Goal: Task Accomplishment & Management: Complete application form

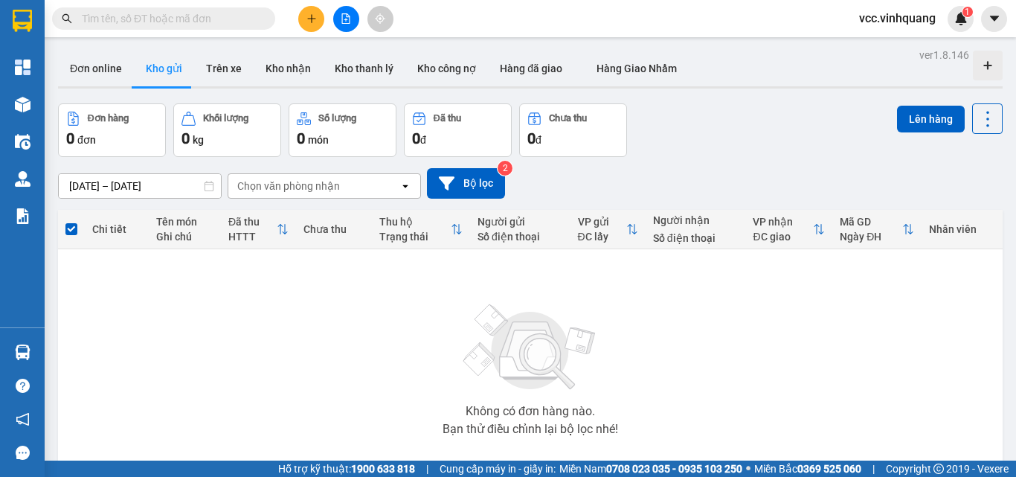
scroll to position [88, 0]
click at [238, 22] on input "text" at bounding box center [169, 18] width 175 height 16
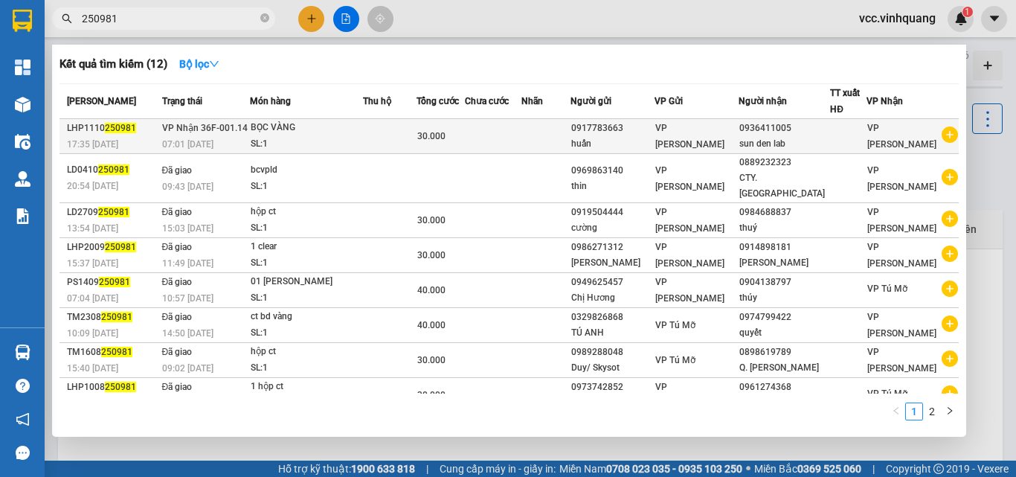
type input "250981"
click at [345, 128] on div "BỌC VÀNG" at bounding box center [307, 128] width 112 height 16
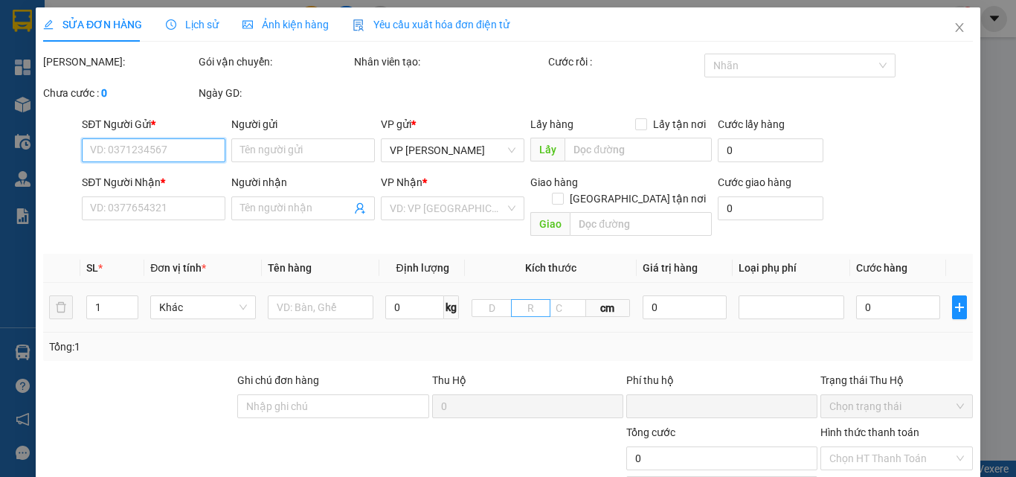
type input "0917783663"
type input "huấn"
type input "0936411005"
type input "sun den lab"
type input "0"
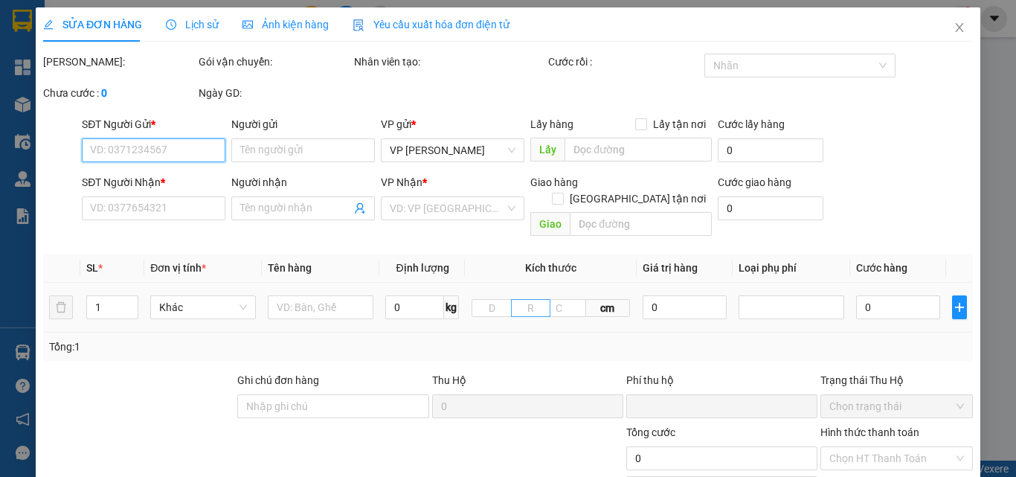
type input "30.000"
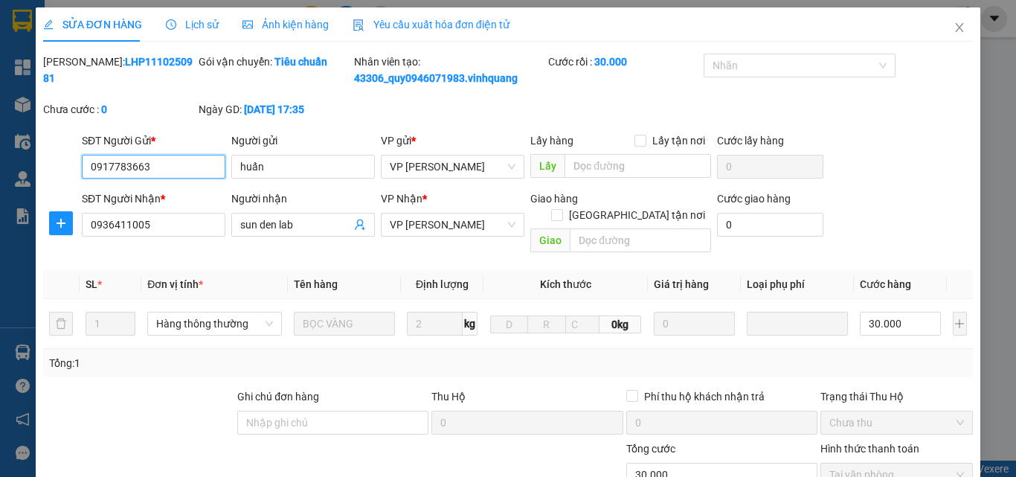
scroll to position [182, 0]
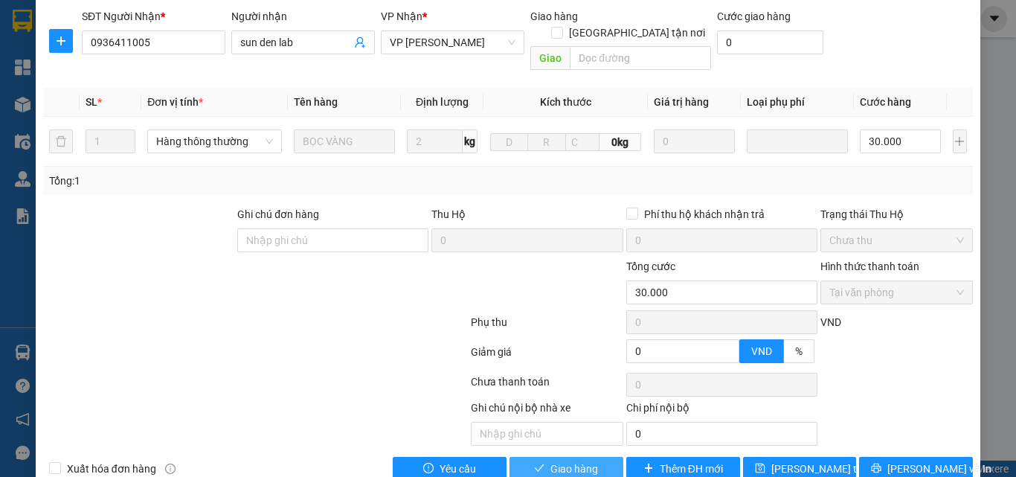
click at [579, 457] on button "Giao hàng" at bounding box center [566, 469] width 114 height 24
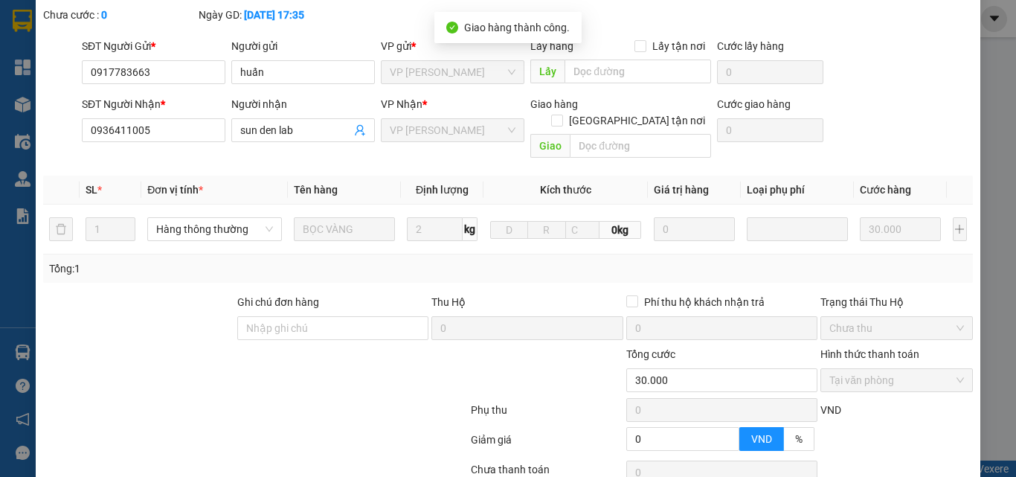
scroll to position [0, 0]
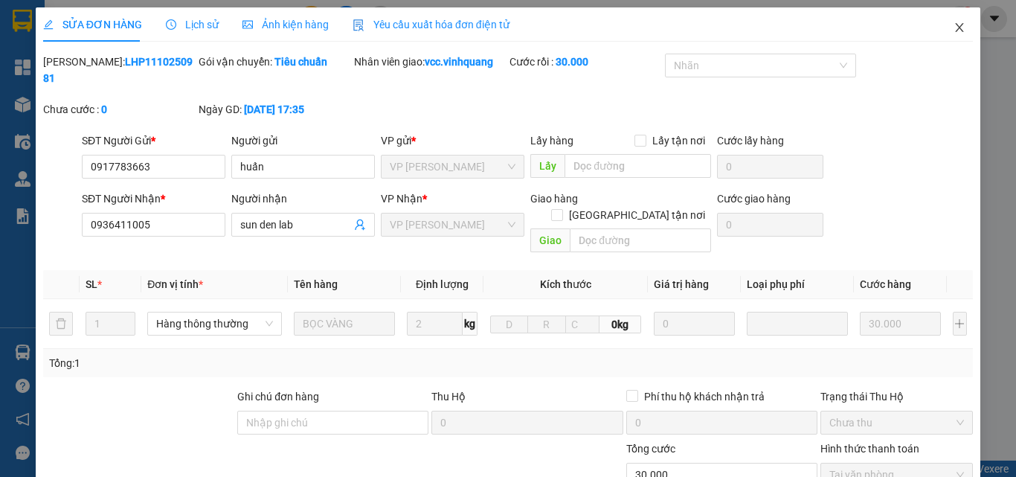
click at [953, 26] on icon "close" at bounding box center [959, 28] width 12 height 12
